Goal: Find specific page/section: Find specific page/section

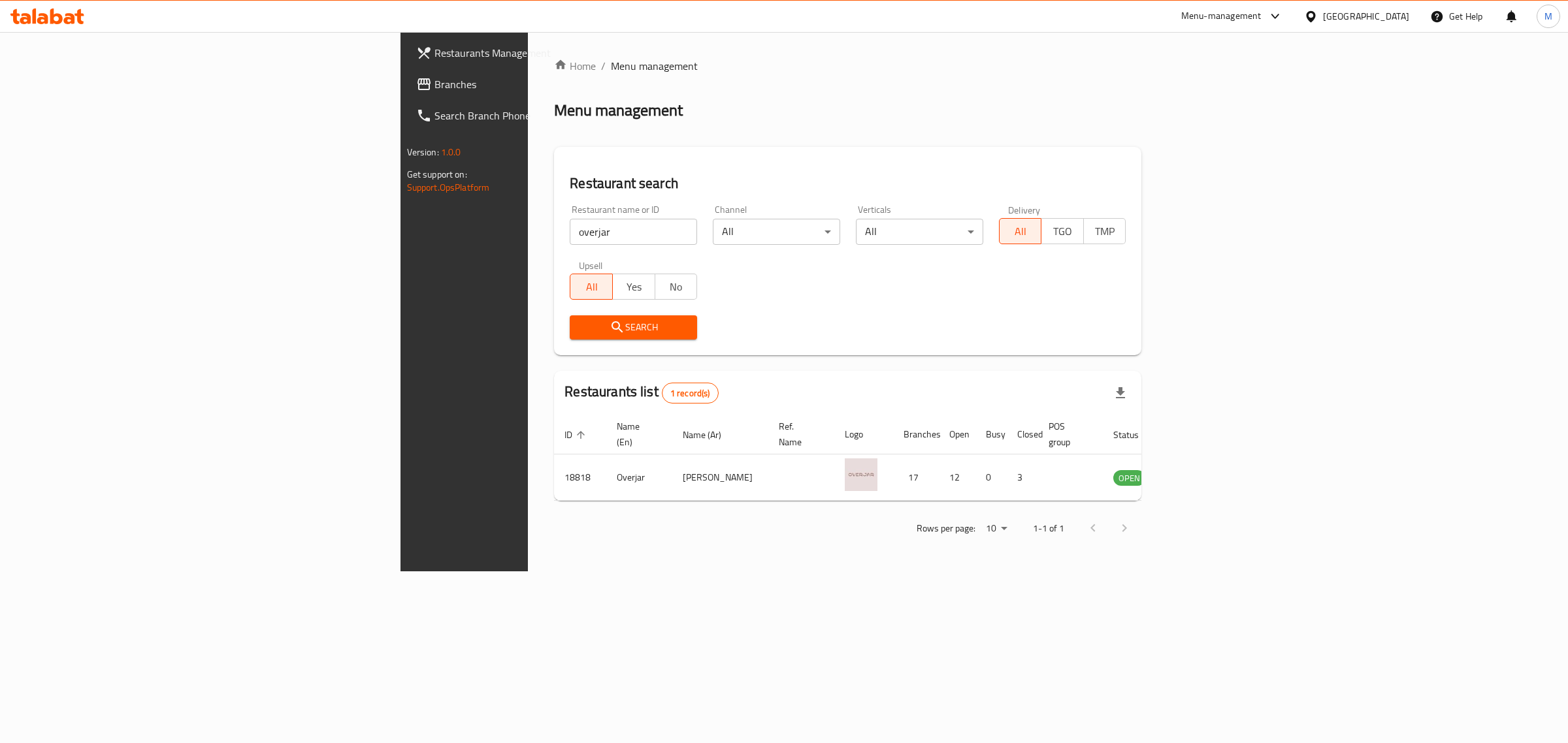
click at [570, 233] on input "overjar" at bounding box center [634, 231] width 127 height 26
type input "s"
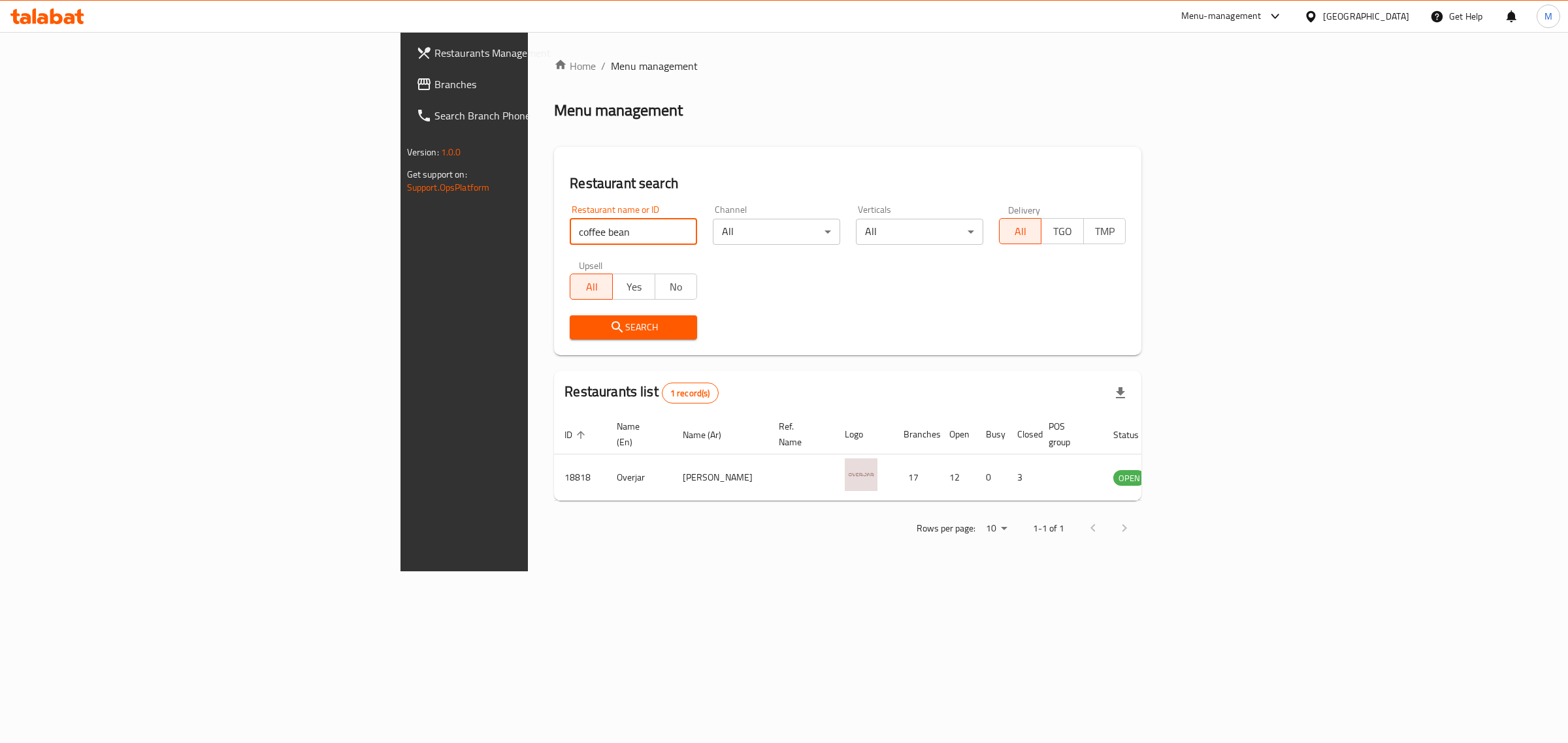
click button "Search" at bounding box center [634, 327] width 127 height 24
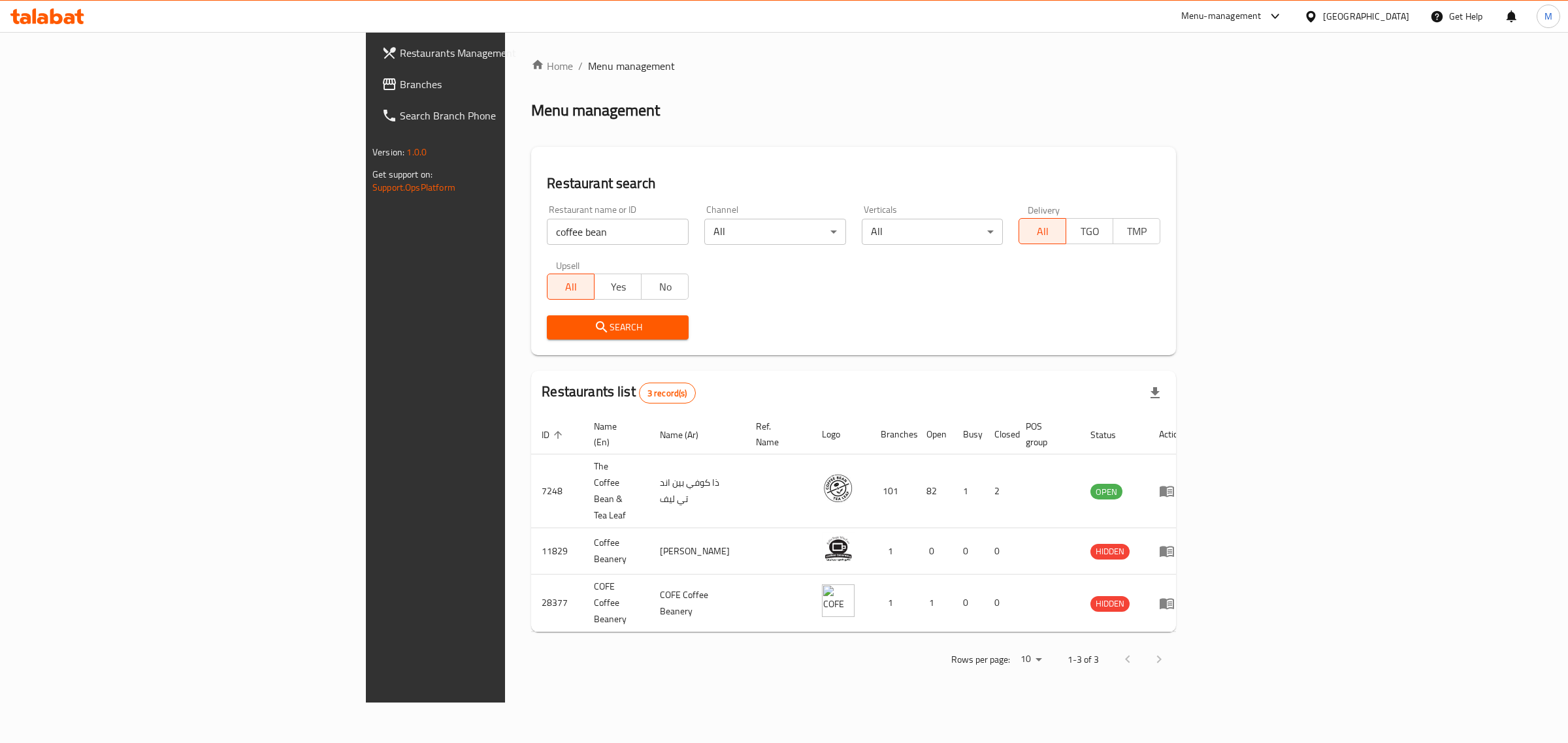
click at [546, 226] on input "coffee bean" at bounding box center [617, 231] width 142 height 26
type input "wendy"
click button "Search" at bounding box center [617, 327] width 142 height 24
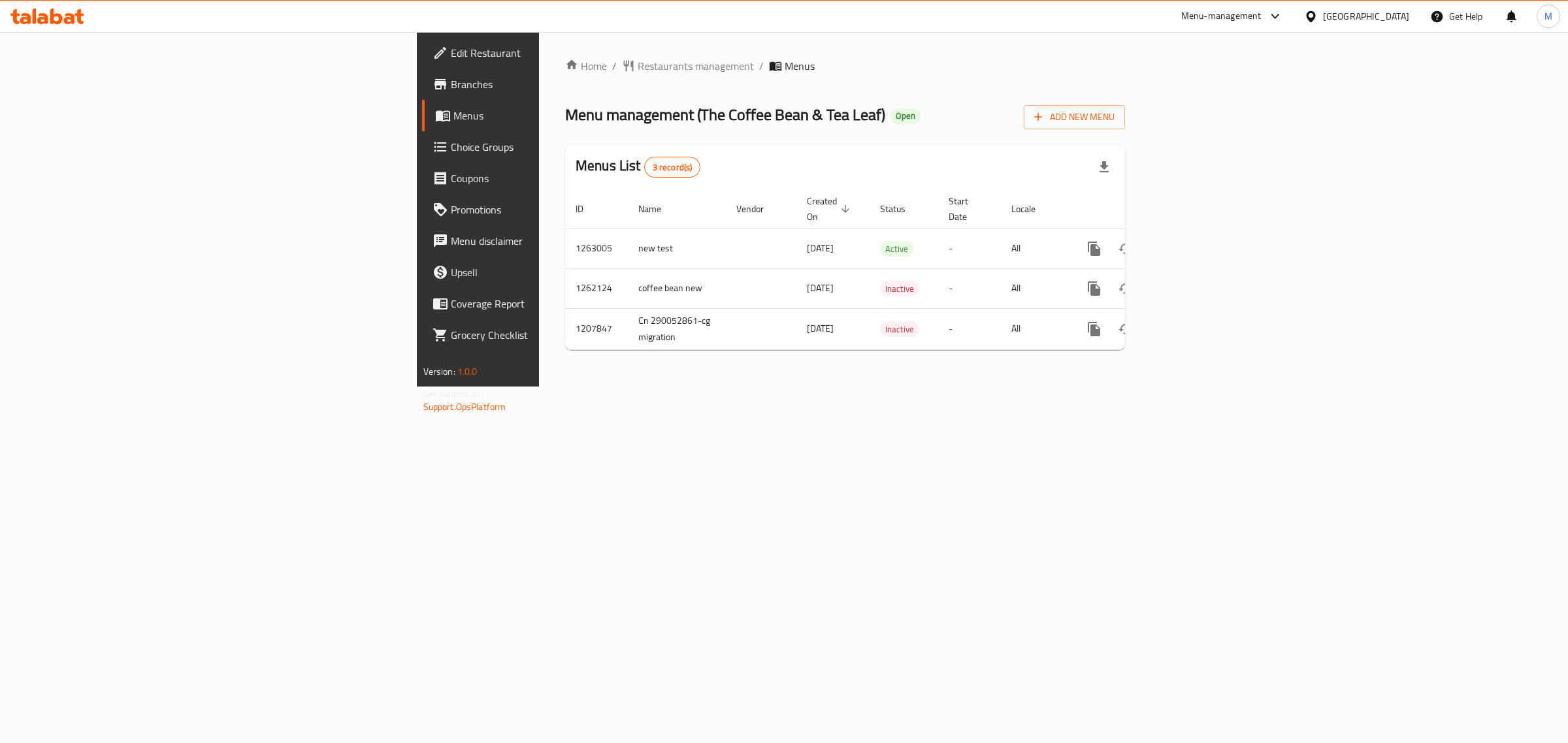
click at [451, 87] on span "Branches" at bounding box center [559, 84] width 217 height 16
drag, startPoint x: 0, startPoint y: 0, endPoint x: 57, endPoint y: 83, distance: 100.7
click at [451, 83] on span "Branches" at bounding box center [559, 84] width 217 height 16
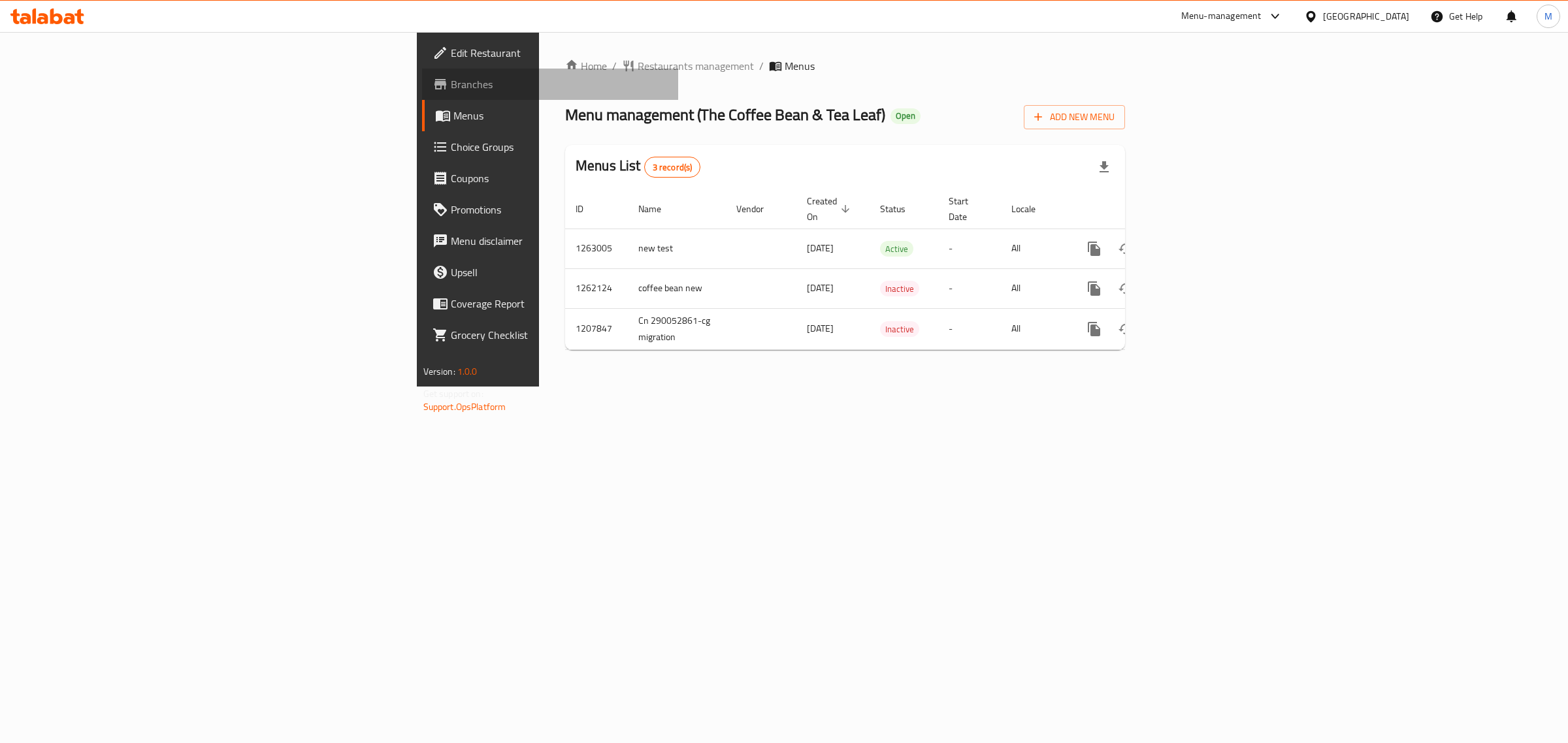
click at [451, 83] on span "Branches" at bounding box center [559, 84] width 217 height 16
click at [451, 78] on span "Branches" at bounding box center [559, 84] width 217 height 16
drag, startPoint x: 0, startPoint y: 0, endPoint x: 62, endPoint y: 87, distance: 106.8
click at [451, 87] on span "Branches" at bounding box center [559, 84] width 217 height 16
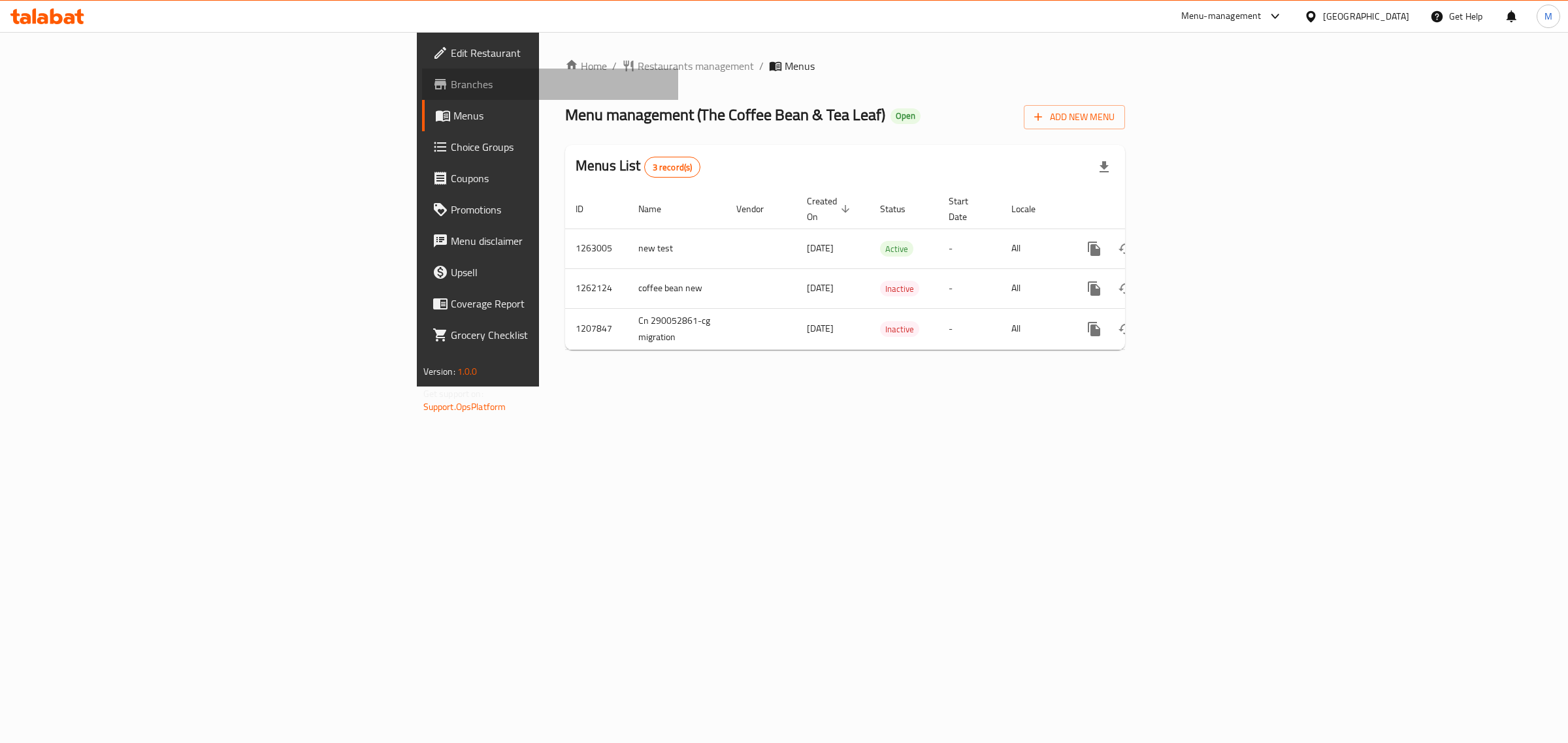
click at [451, 87] on span "Branches" at bounding box center [559, 84] width 217 height 16
click at [451, 83] on span "Branches" at bounding box center [559, 84] width 217 height 16
click at [451, 88] on span "Branches" at bounding box center [559, 84] width 217 height 16
click at [451, 79] on span "Branches" at bounding box center [559, 84] width 217 height 16
click at [451, 77] on span "Branches" at bounding box center [559, 84] width 217 height 16
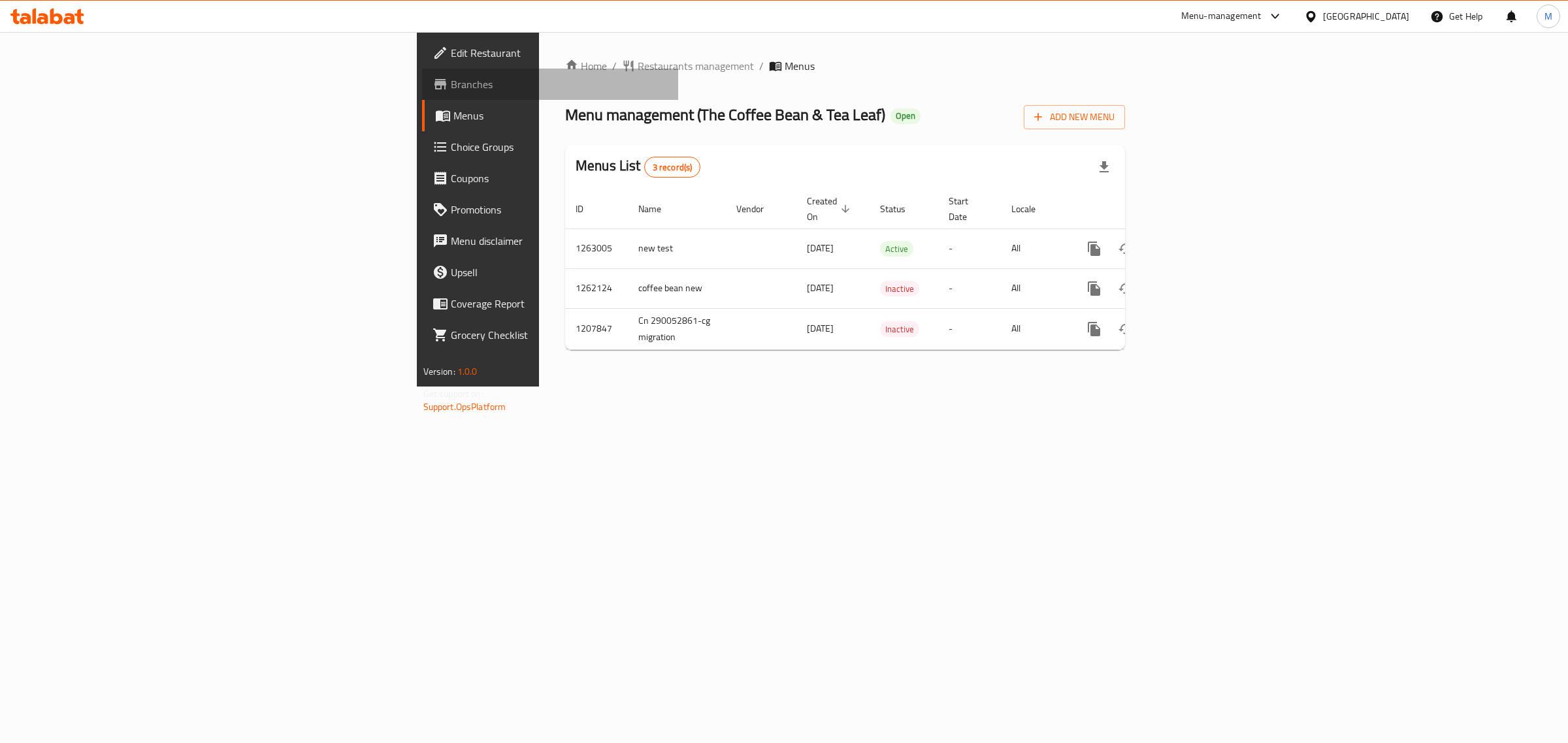
click at [422, 93] on link "Branches" at bounding box center [550, 84] width 257 height 31
click at [451, 85] on span "Branches" at bounding box center [559, 84] width 217 height 16
click at [422, 70] on link "Branches" at bounding box center [550, 84] width 257 height 31
click at [451, 88] on span "Branches" at bounding box center [559, 84] width 217 height 16
click at [451, 77] on span "Branches" at bounding box center [559, 84] width 217 height 16
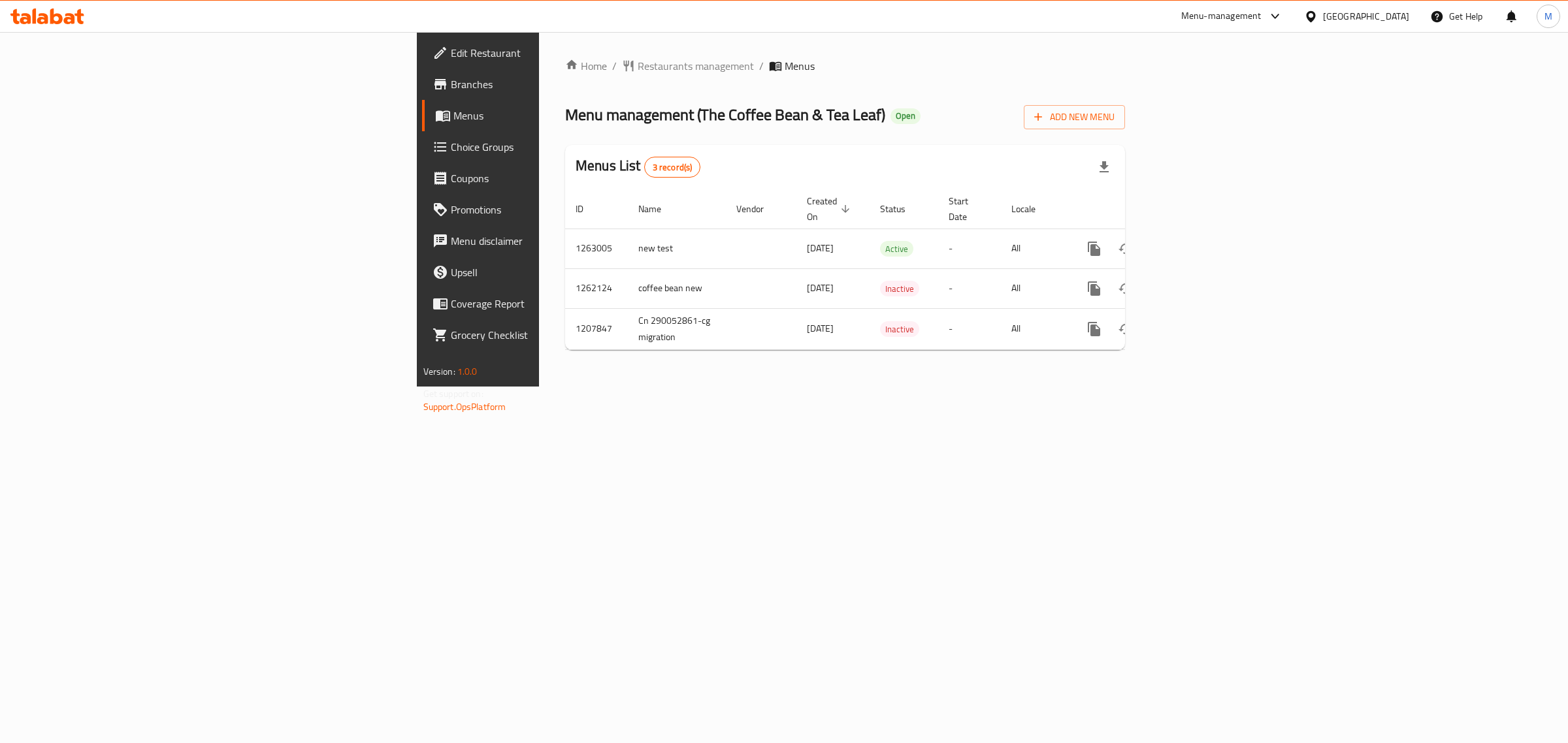
click at [451, 86] on span "Branches" at bounding box center [559, 84] width 217 height 16
click at [422, 72] on link "Branches" at bounding box center [550, 84] width 257 height 31
click at [451, 87] on span "Branches" at bounding box center [559, 84] width 217 height 16
click at [433, 82] on span at bounding box center [442, 84] width 19 height 16
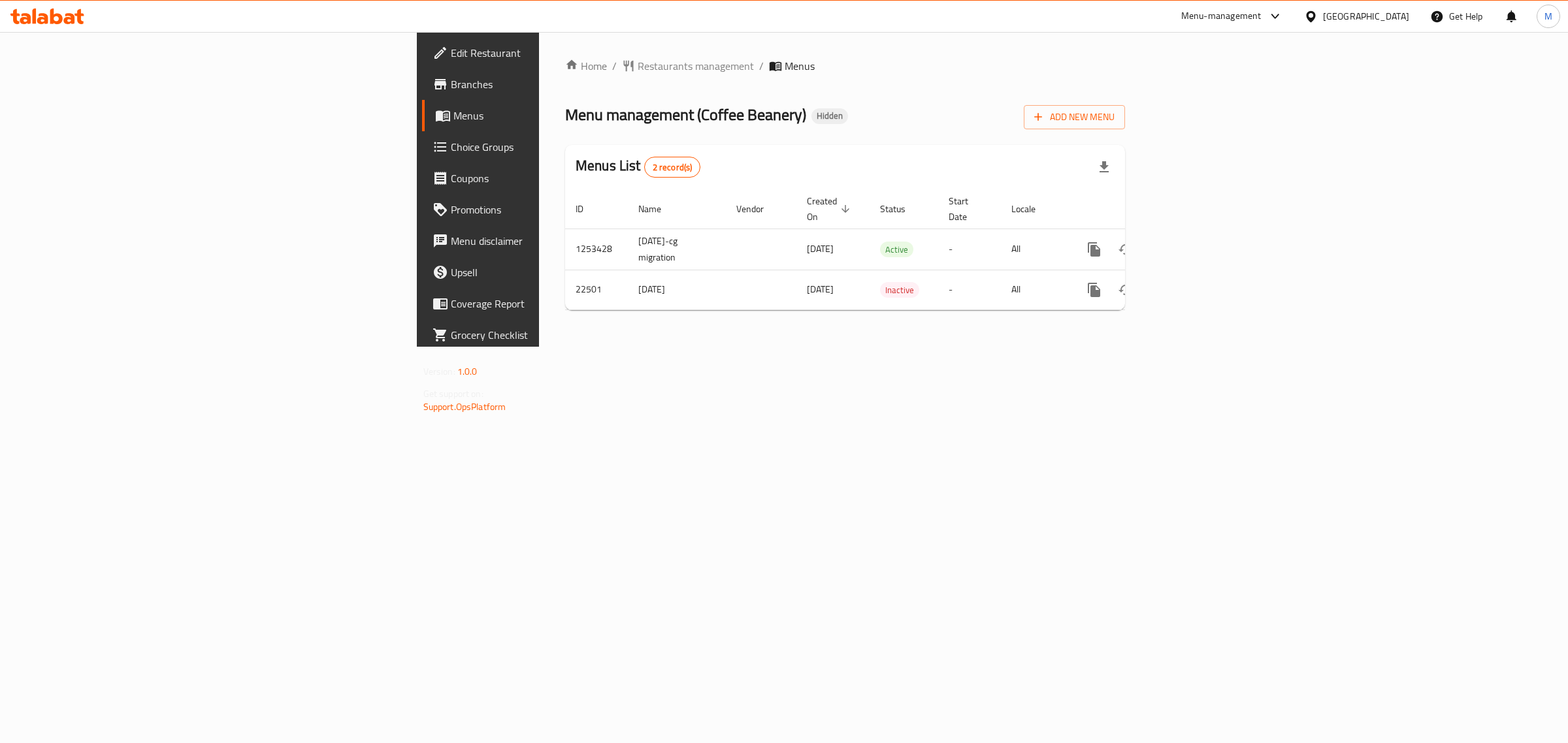
click at [1283, 19] on div at bounding box center [1272, 17] width 22 height 16
click at [1245, 85] on div "Agent Campaigns Center" at bounding box center [1208, 88] width 119 height 30
